Goal: Task Accomplishment & Management: Complete application form

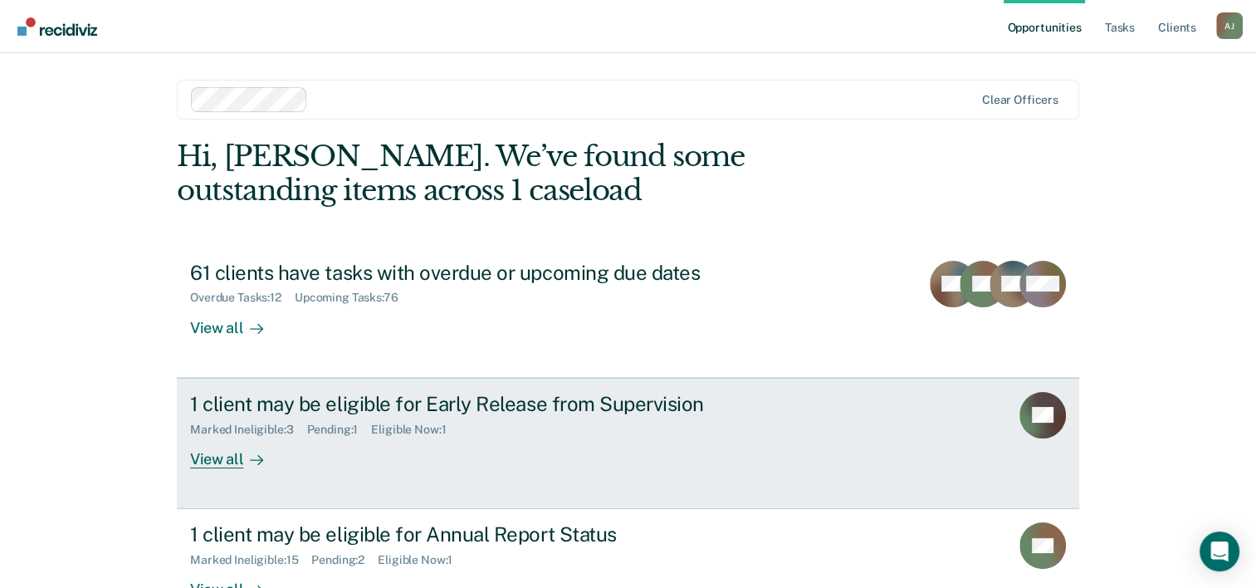
click at [218, 458] on div "View all" at bounding box center [236, 452] width 93 height 32
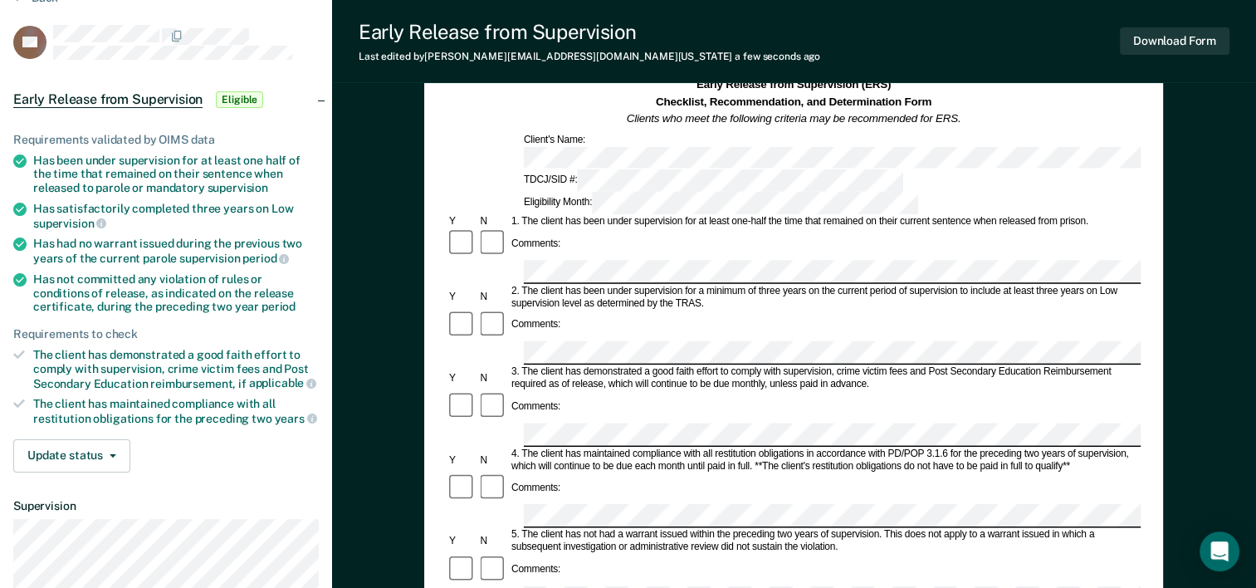
scroll to position [166, 0]
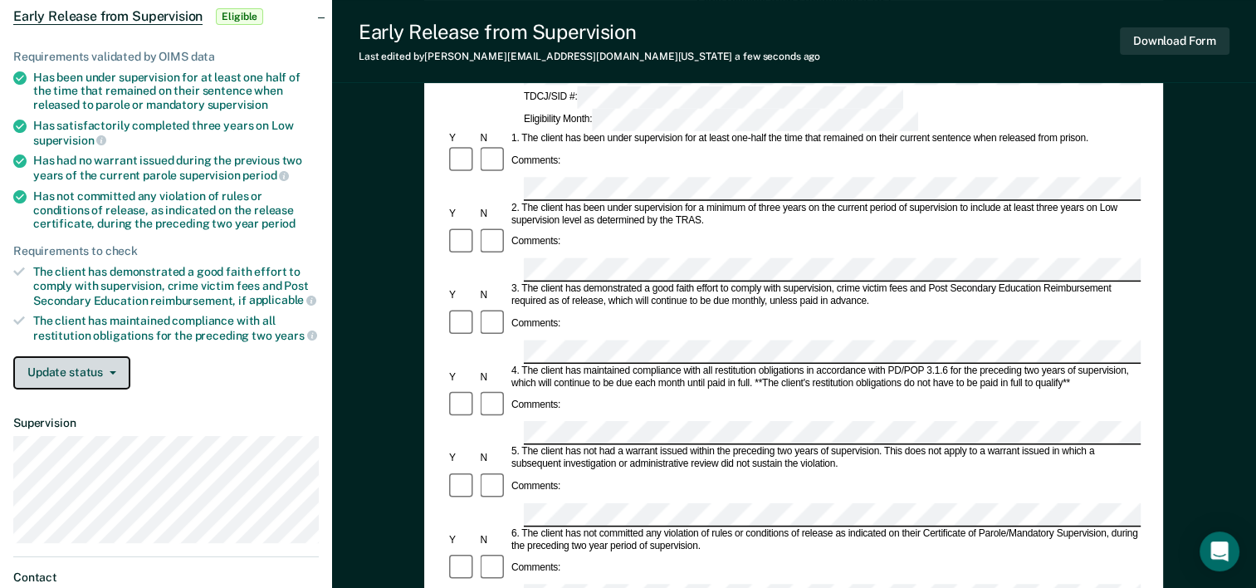
click at [65, 371] on button "Update status" at bounding box center [71, 372] width 117 height 33
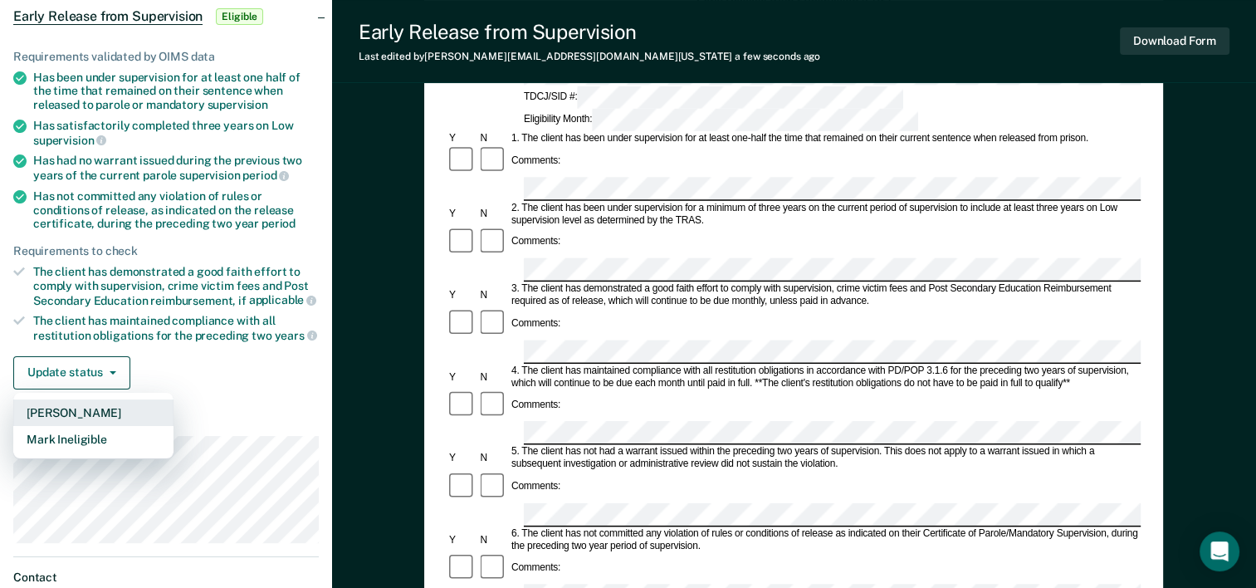
click at [70, 403] on button "[PERSON_NAME]" at bounding box center [93, 412] width 160 height 27
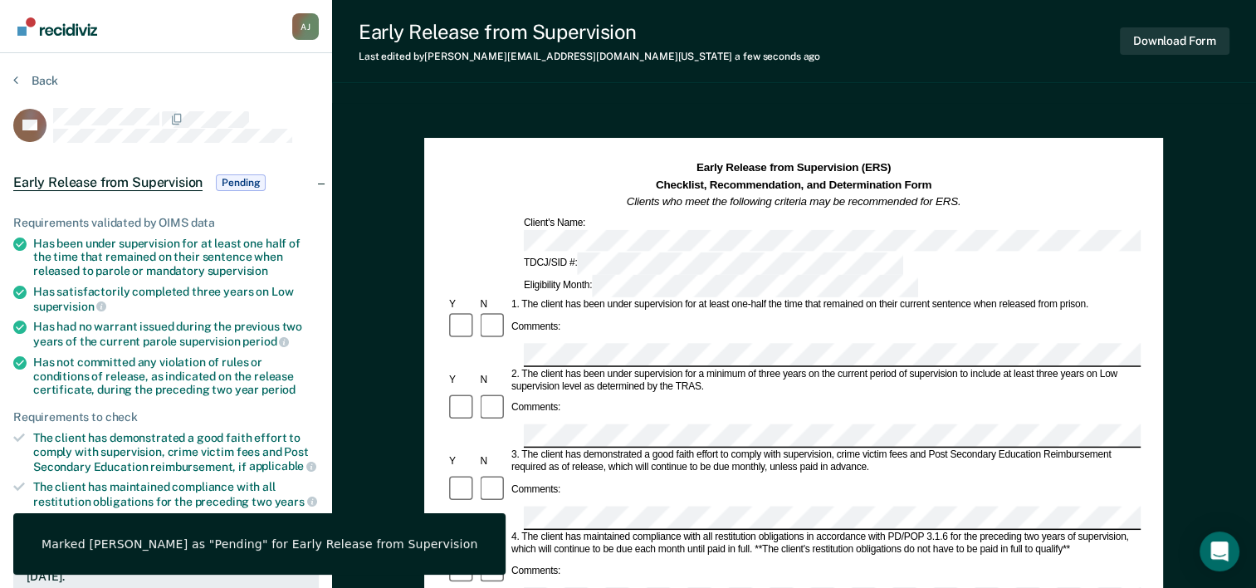
scroll to position [0, 0]
click at [44, 80] on button "Back" at bounding box center [35, 80] width 45 height 15
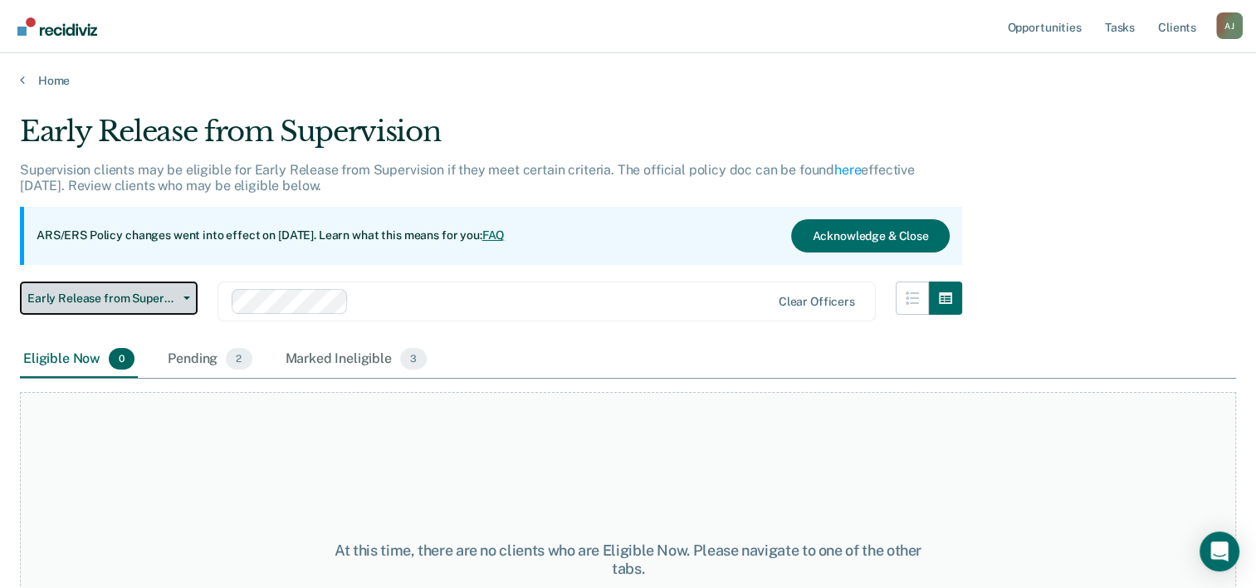
click at [157, 301] on span "Early Release from Supervision" at bounding box center [101, 298] width 149 height 14
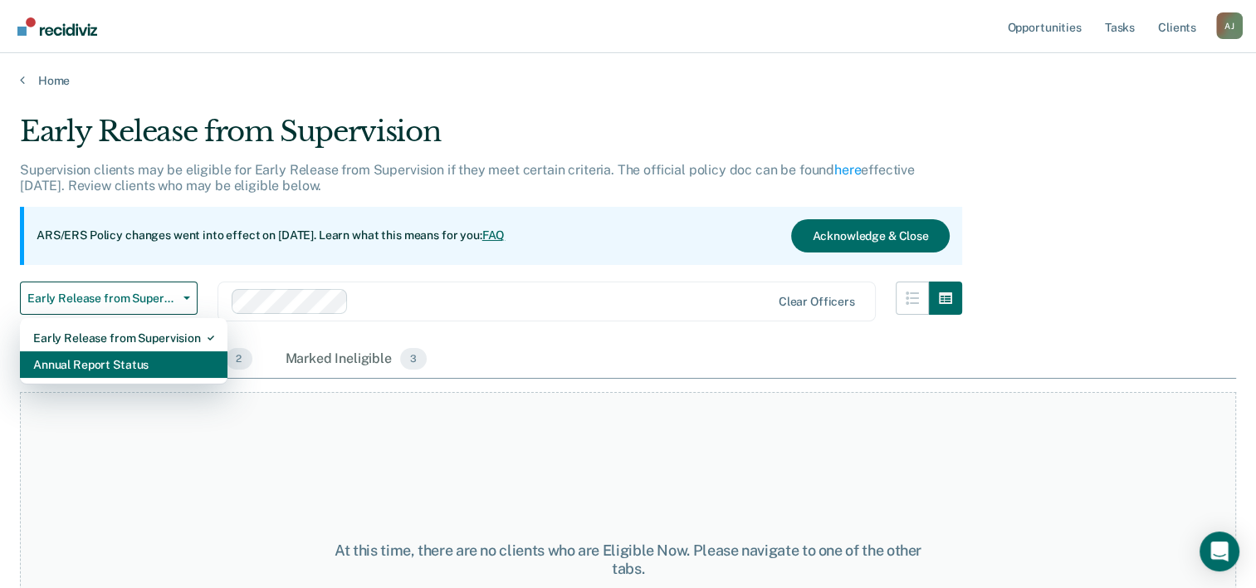
click at [135, 364] on div "Annual Report Status" at bounding box center [123, 364] width 181 height 27
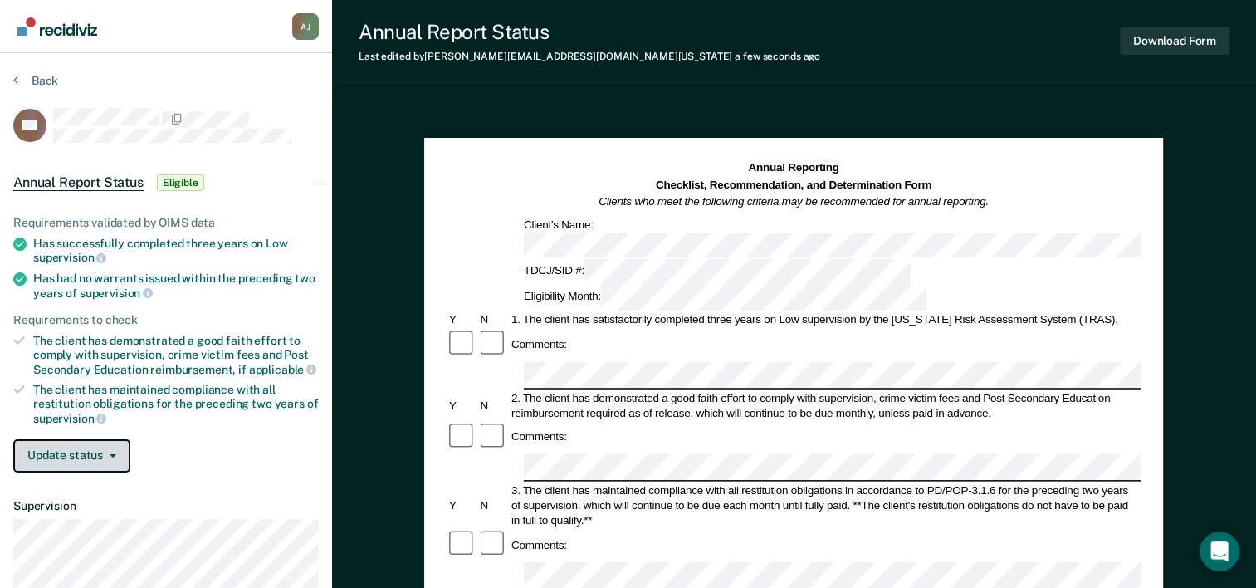
click at [99, 450] on button "Update status" at bounding box center [71, 455] width 117 height 33
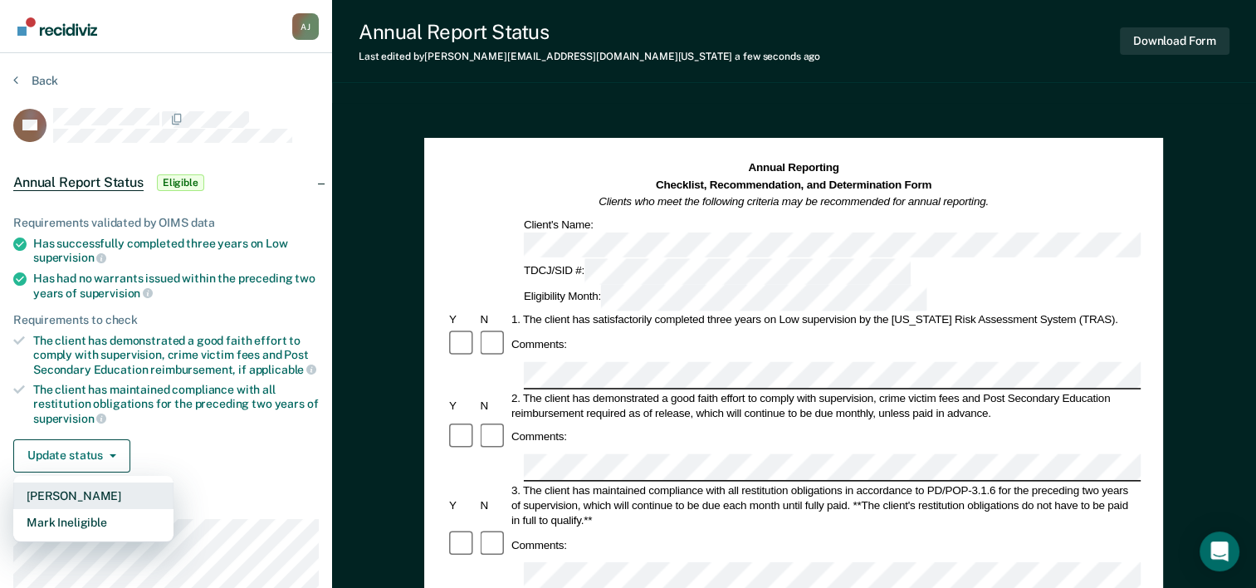
click at [95, 491] on button "[PERSON_NAME]" at bounding box center [93, 495] width 160 height 27
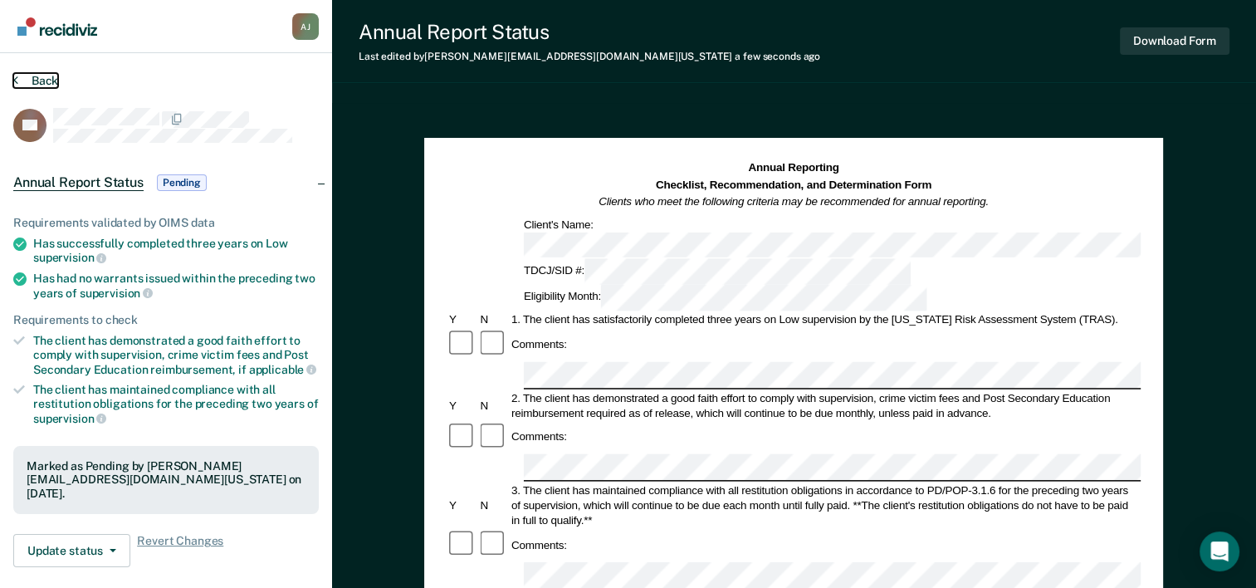
click at [46, 83] on button "Back" at bounding box center [35, 80] width 45 height 15
